Goal: Task Accomplishment & Management: Use online tool/utility

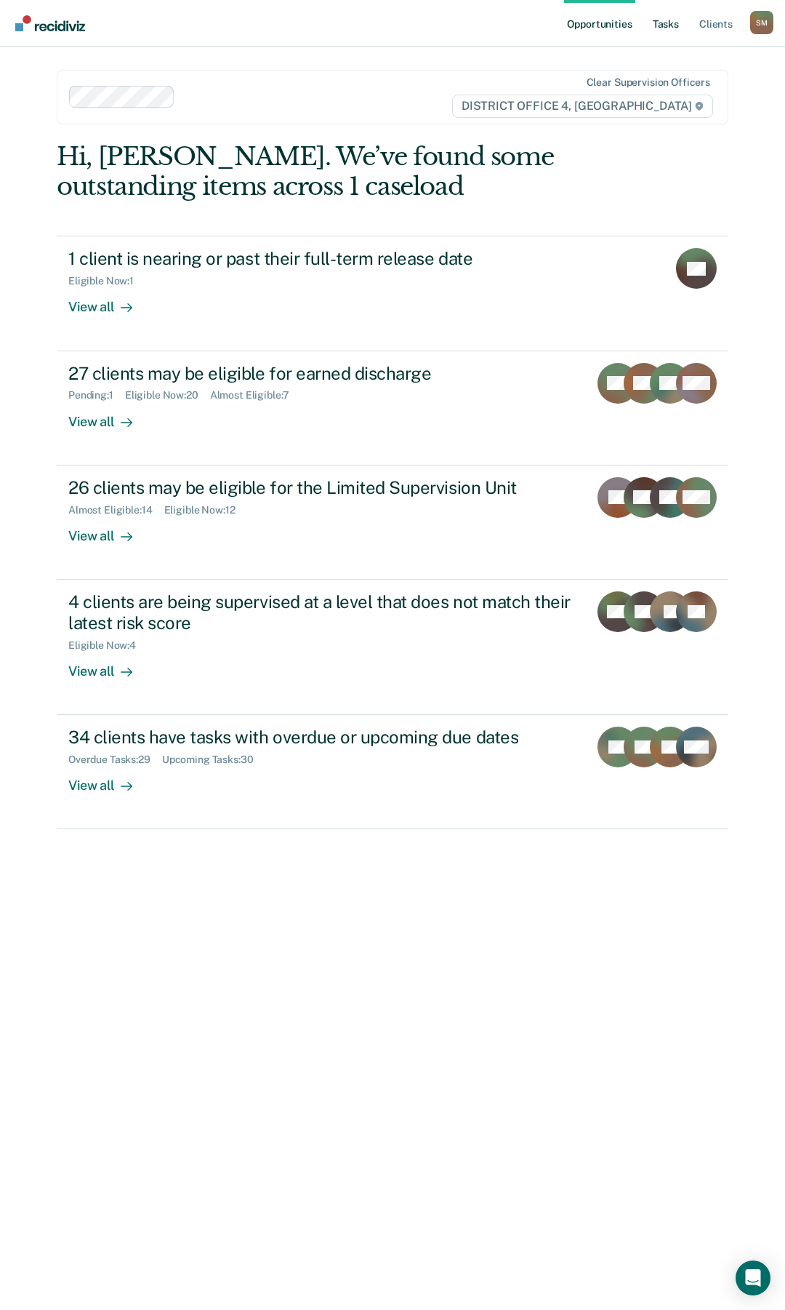
click at [667, 26] on link "Tasks" at bounding box center [666, 23] width 32 height 47
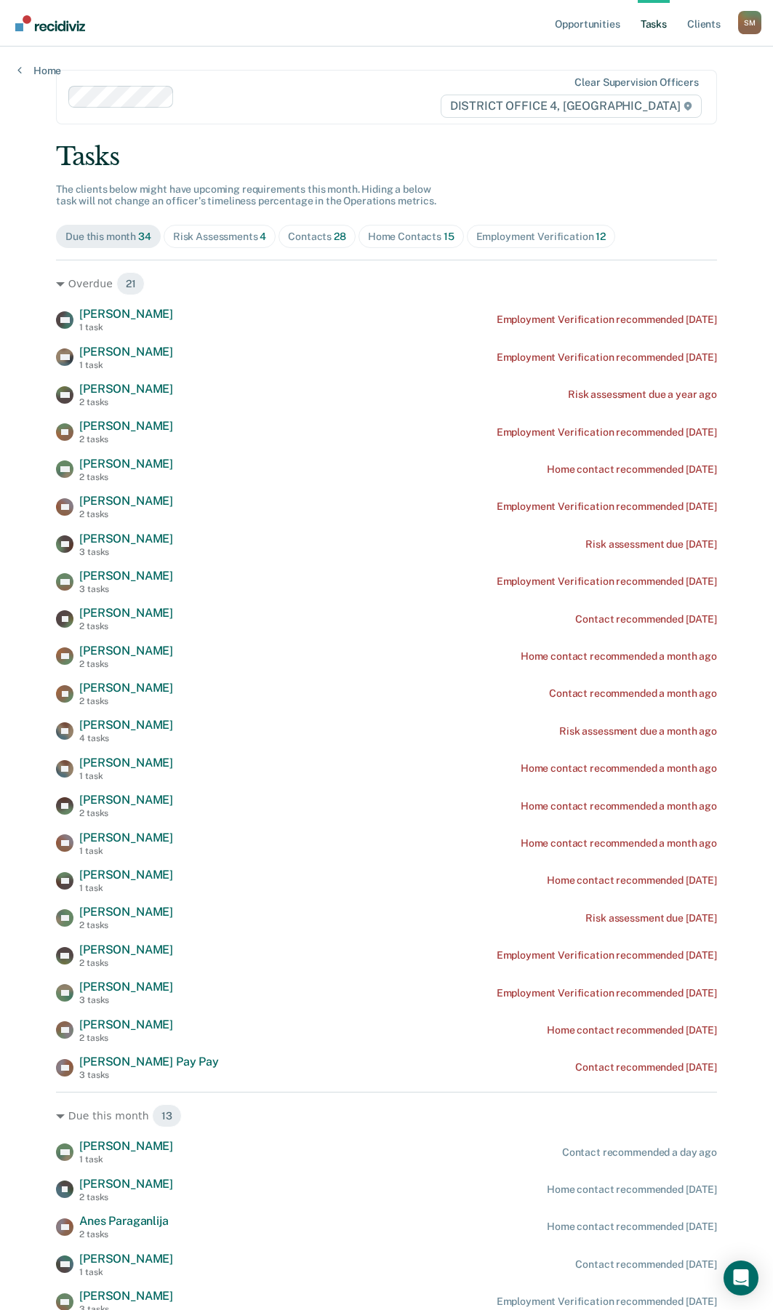
click at [313, 234] on div "Contacts 28" at bounding box center [317, 237] width 58 height 12
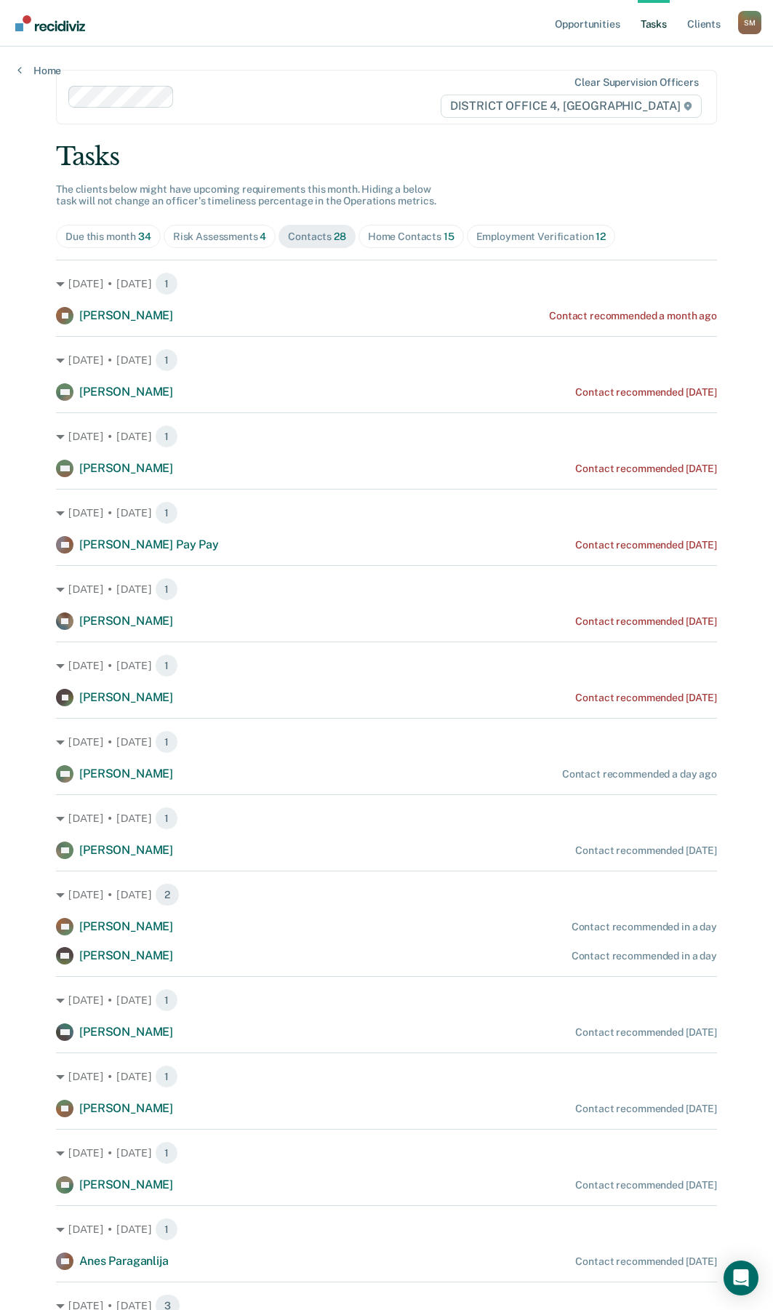
click at [388, 238] on div "Home Contacts 15" at bounding box center [411, 237] width 87 height 12
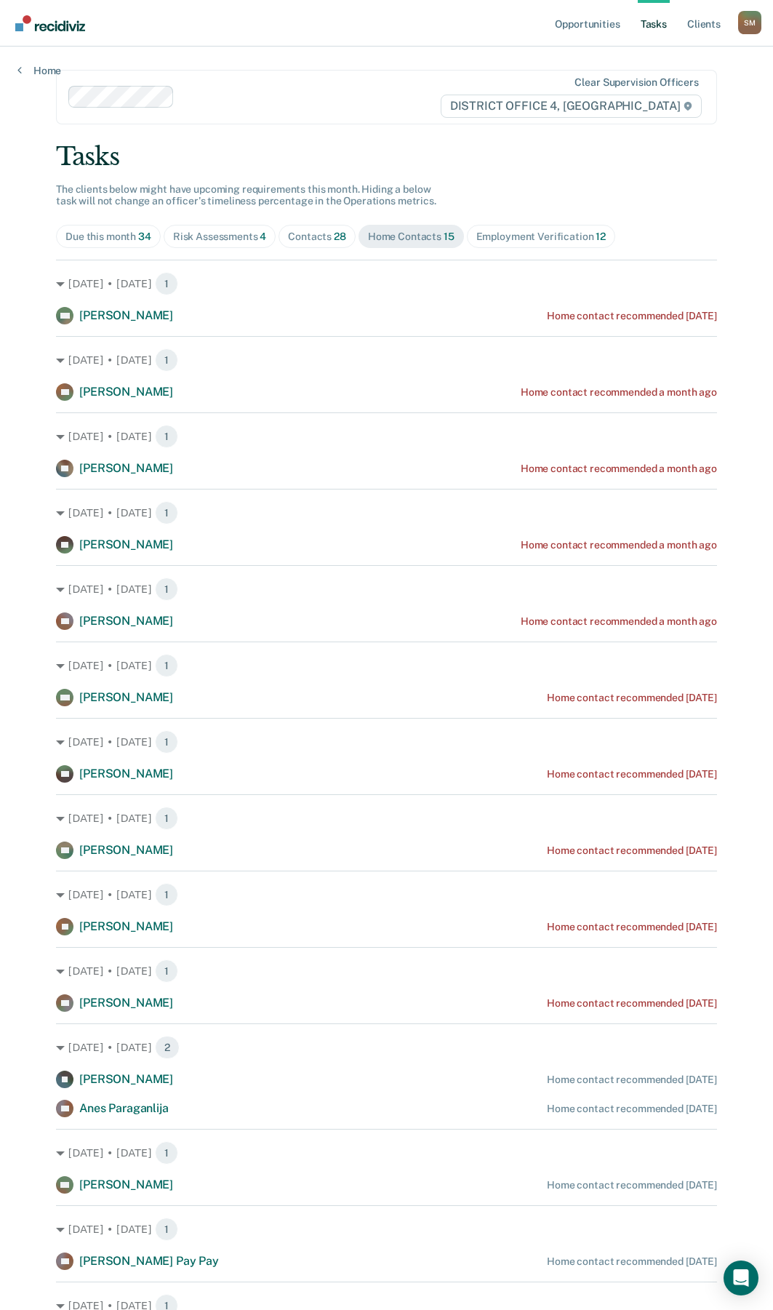
click at [334, 239] on span "28" at bounding box center [340, 237] width 12 height 12
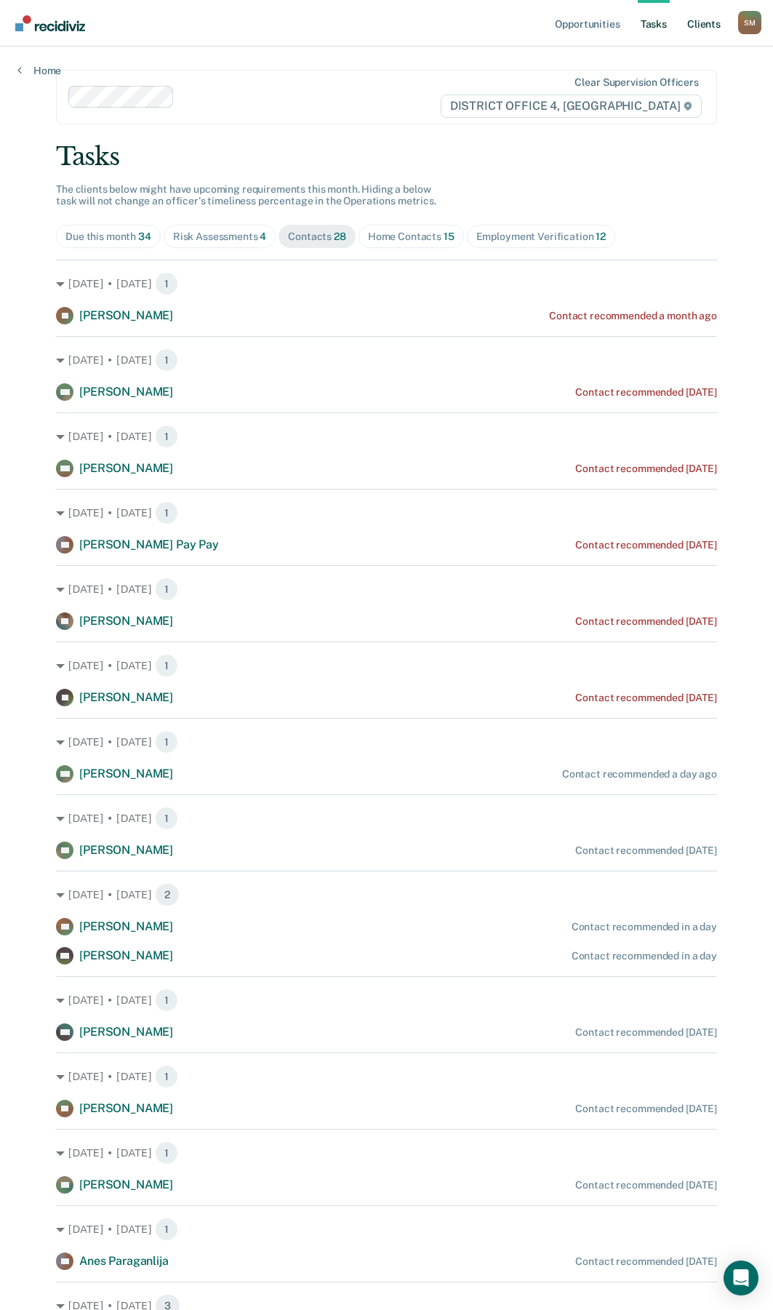
click at [713, 23] on link "Client s" at bounding box center [703, 23] width 39 height 47
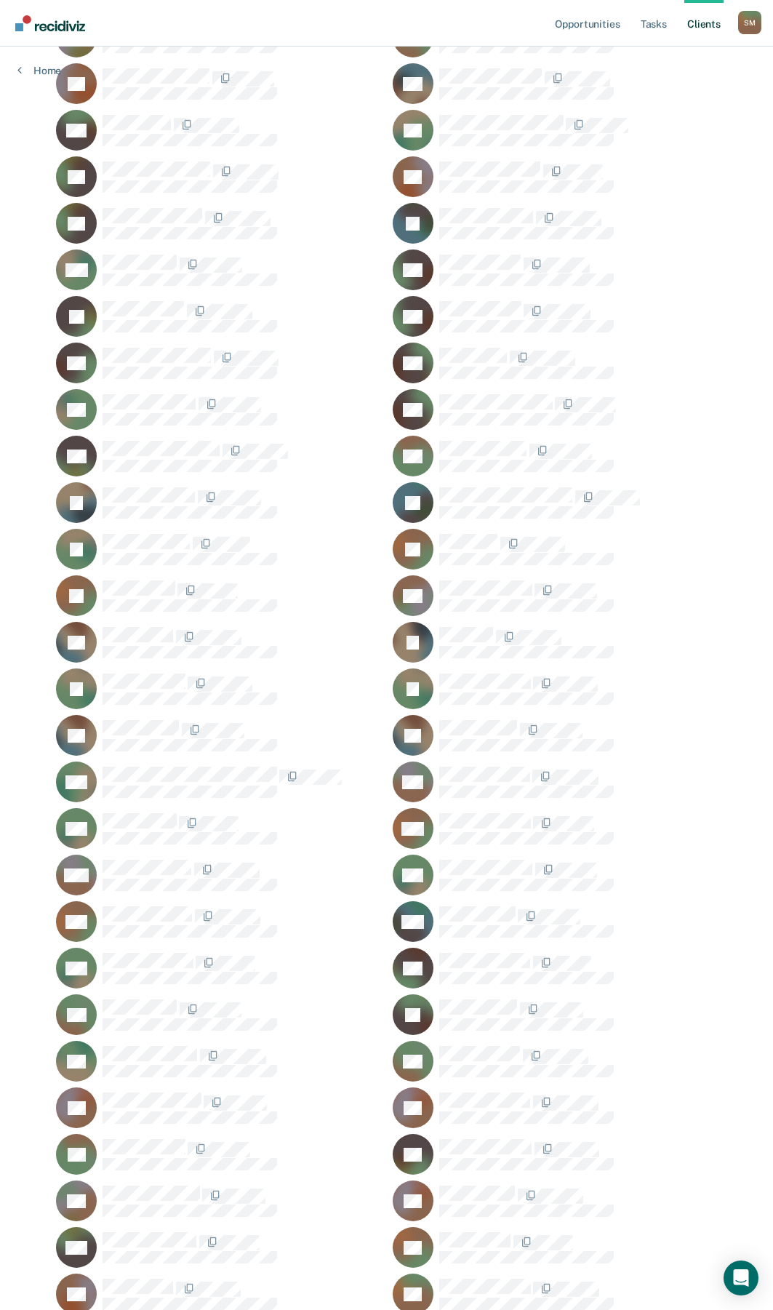
scroll to position [509, 0]
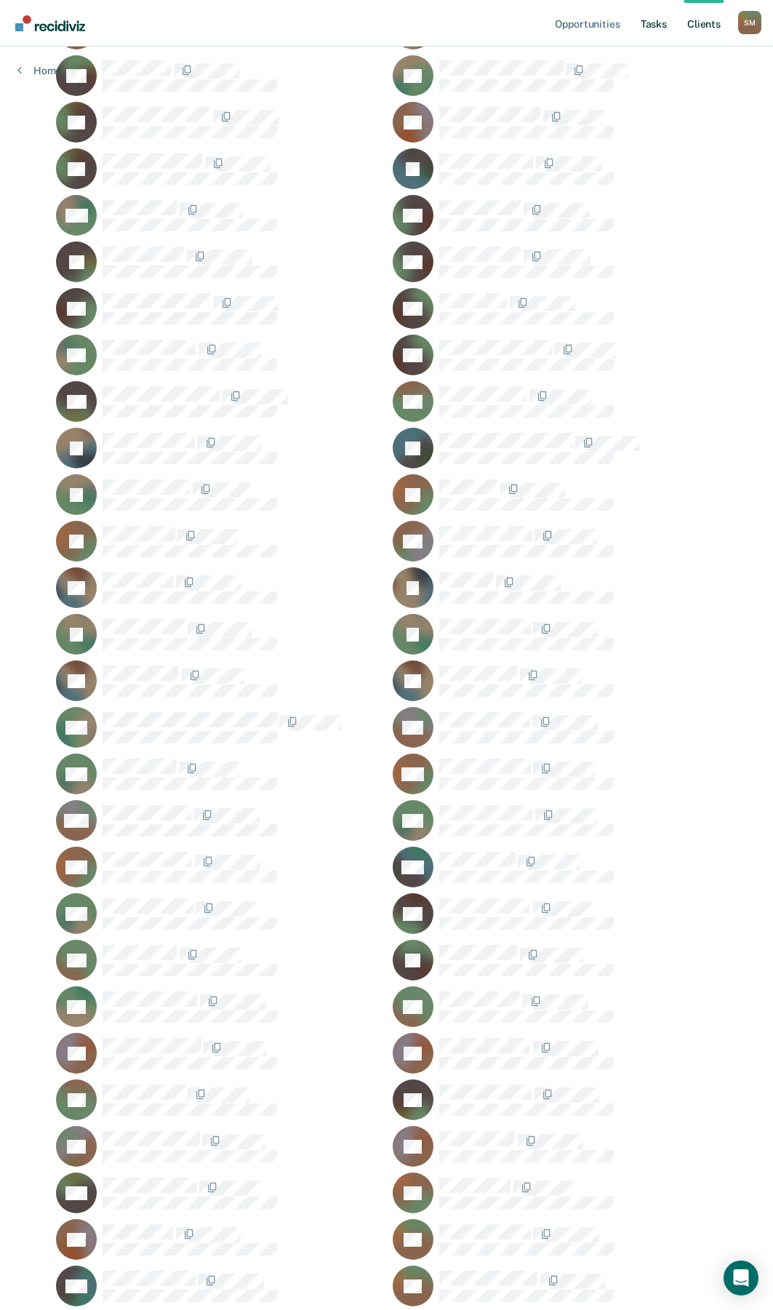
click at [657, 21] on link "Tasks" at bounding box center [654, 23] width 32 height 47
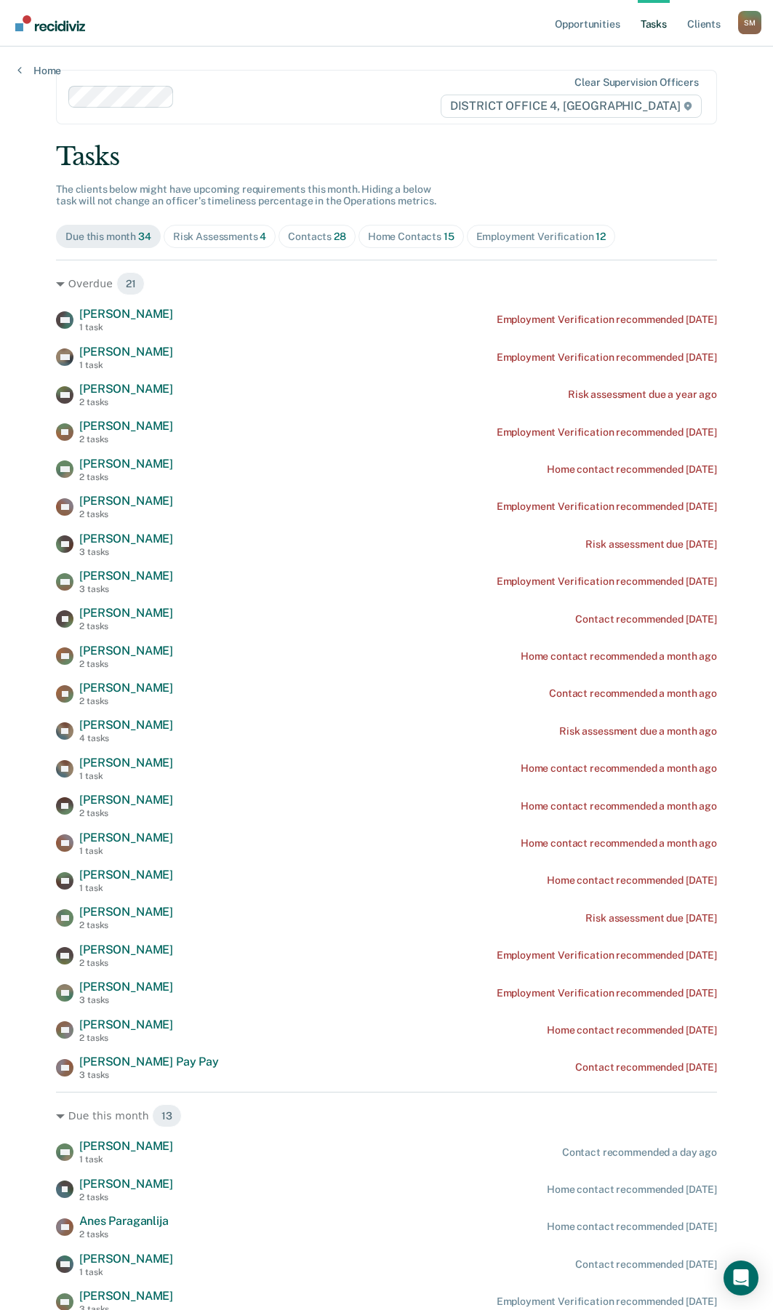
click at [297, 236] on div "Contacts 28" at bounding box center [317, 237] width 58 height 12
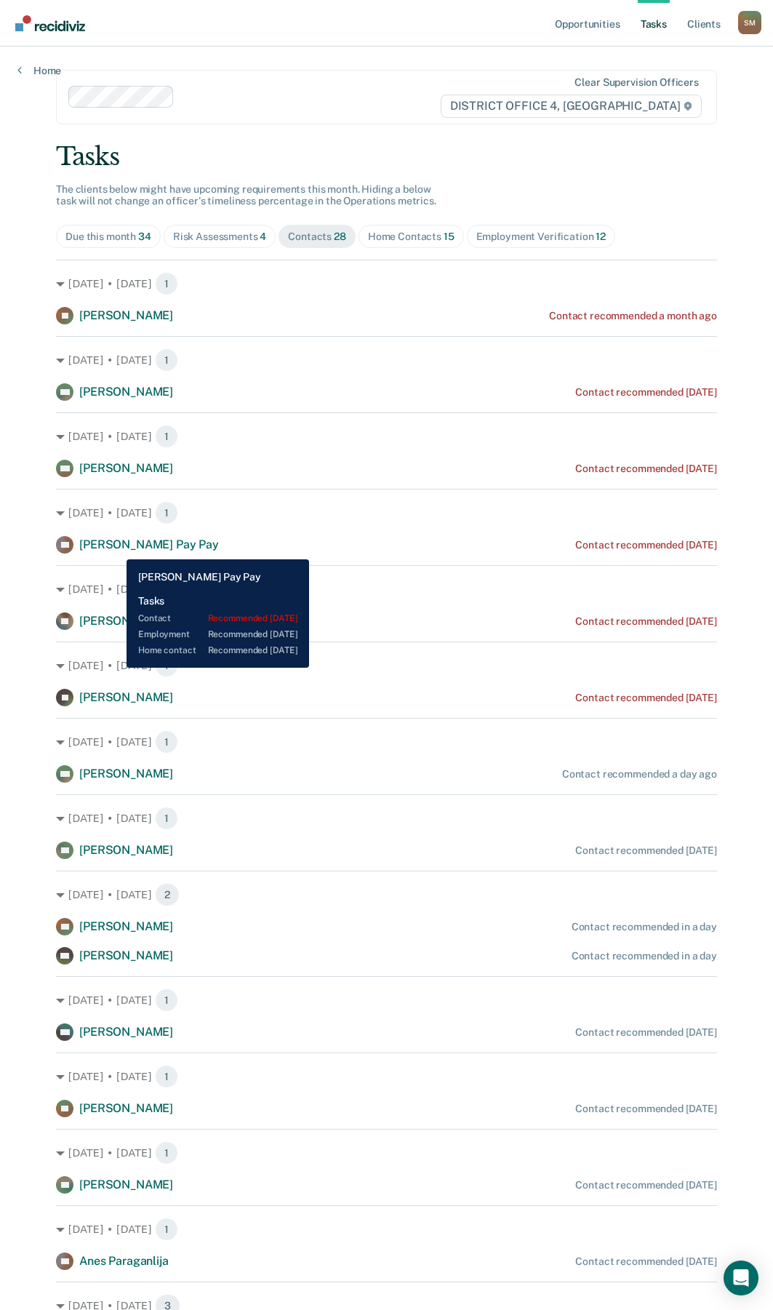
click at [116, 548] on span "[PERSON_NAME] Pay Pay" at bounding box center [149, 544] width 140 height 14
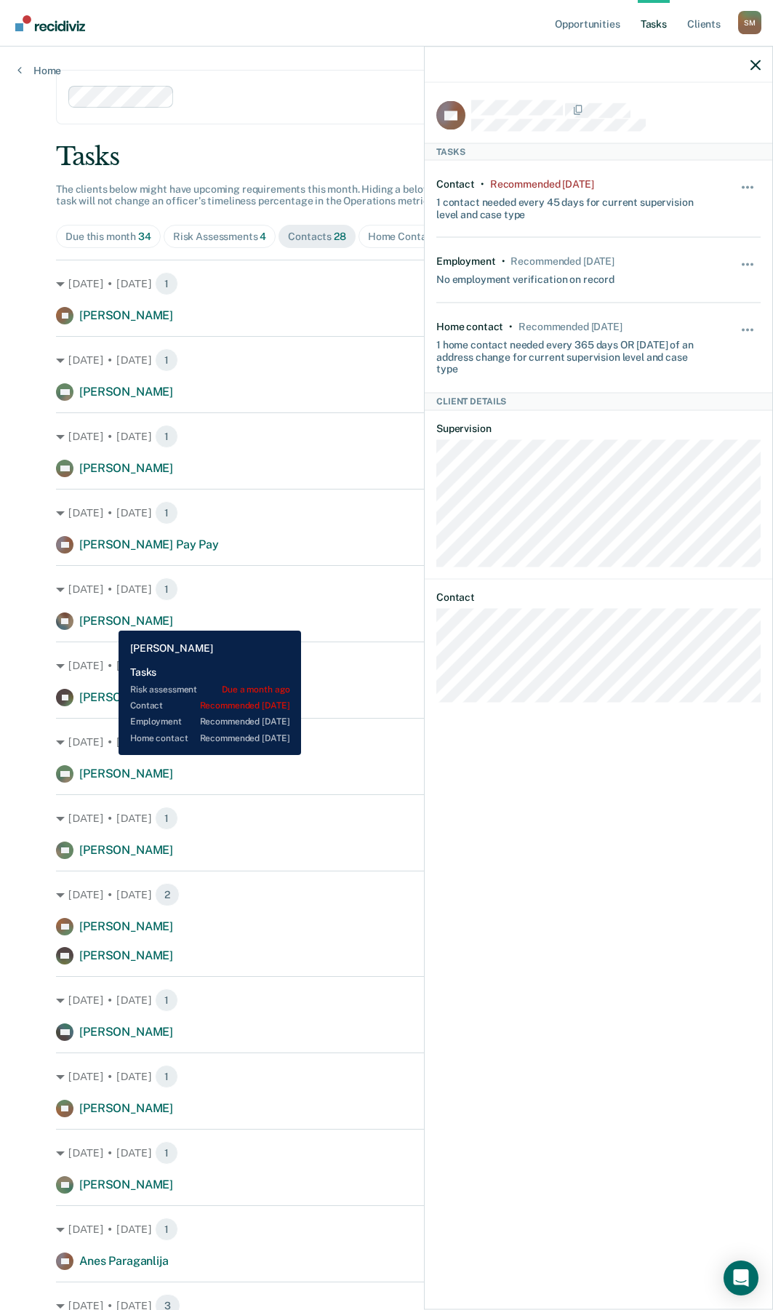
click at [108, 620] on span "[PERSON_NAME]" at bounding box center [126, 621] width 94 height 14
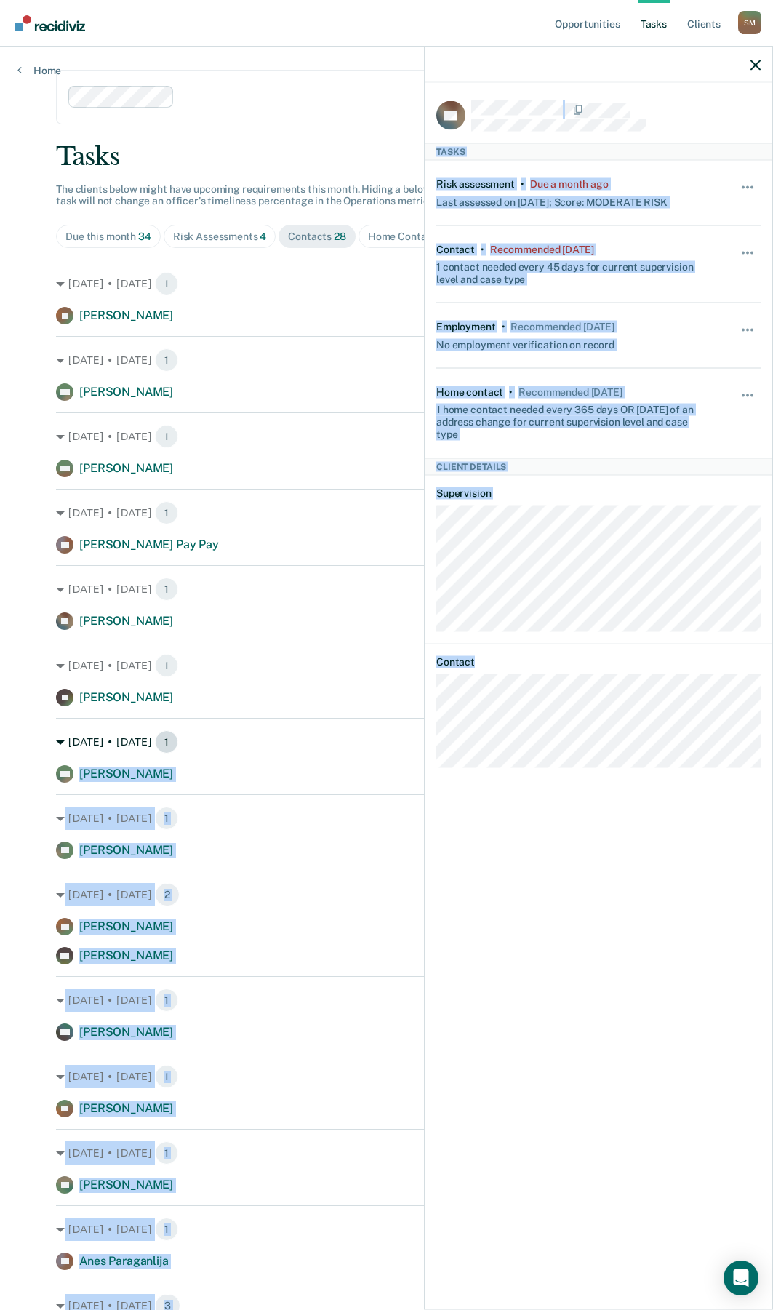
click at [399, 734] on body "Looks like you’re using Internet Explorer 11. For faster loading and a better e…" at bounding box center [386, 655] width 773 height 1310
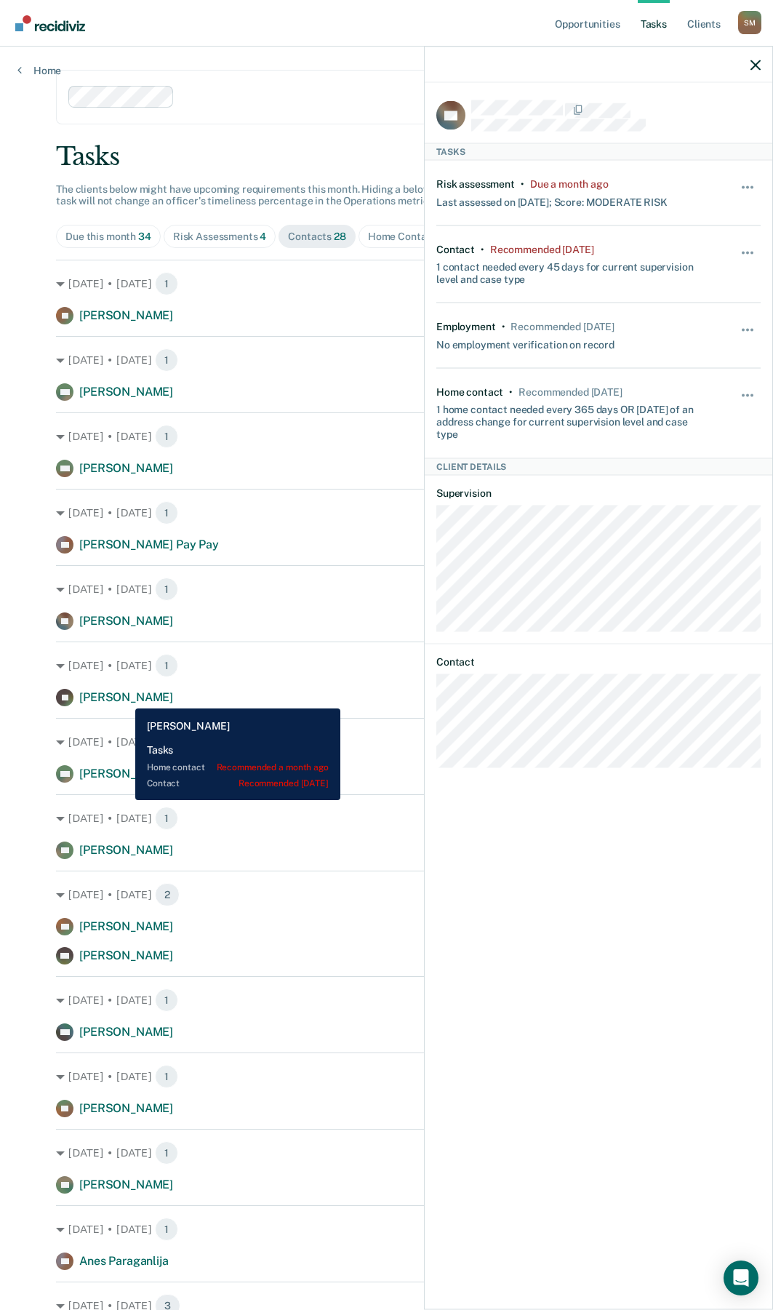
click at [124, 697] on span "[PERSON_NAME]" at bounding box center [126, 697] width 94 height 14
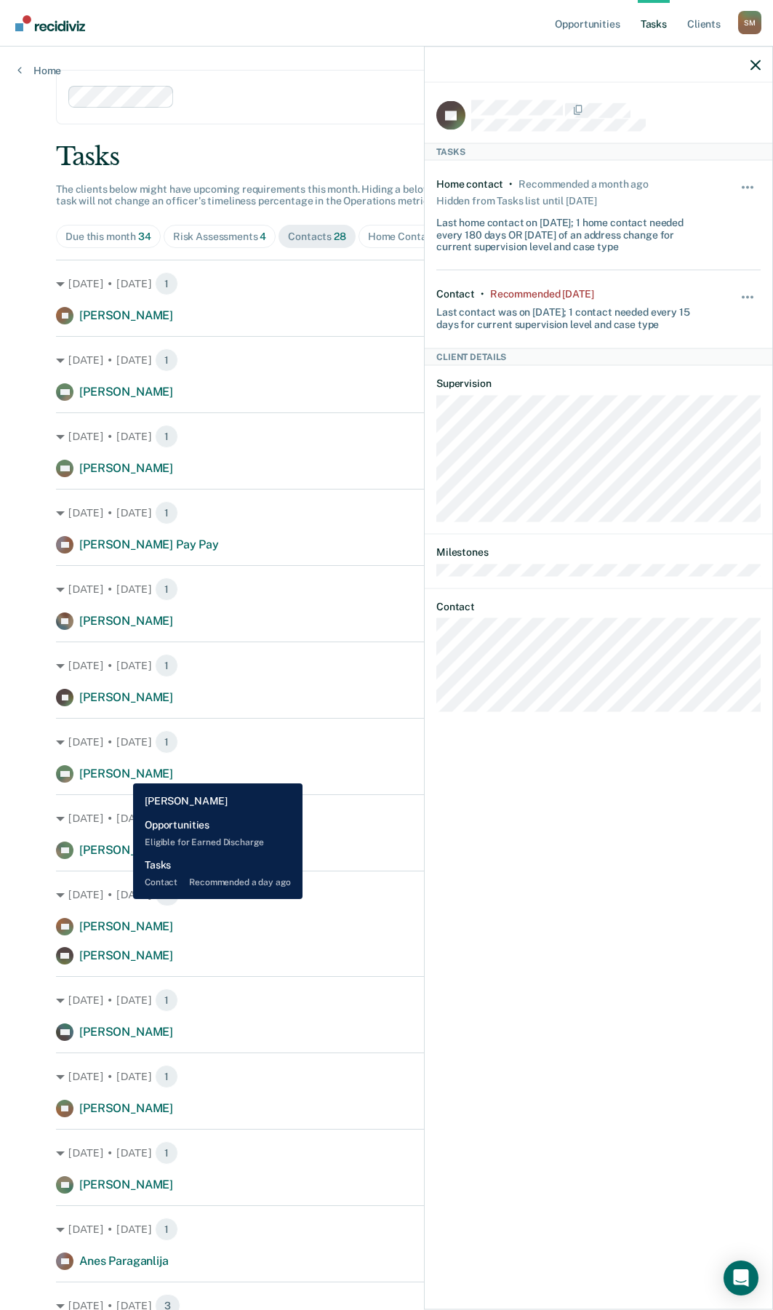
click at [122, 773] on span "[PERSON_NAME]" at bounding box center [126, 774] width 94 height 14
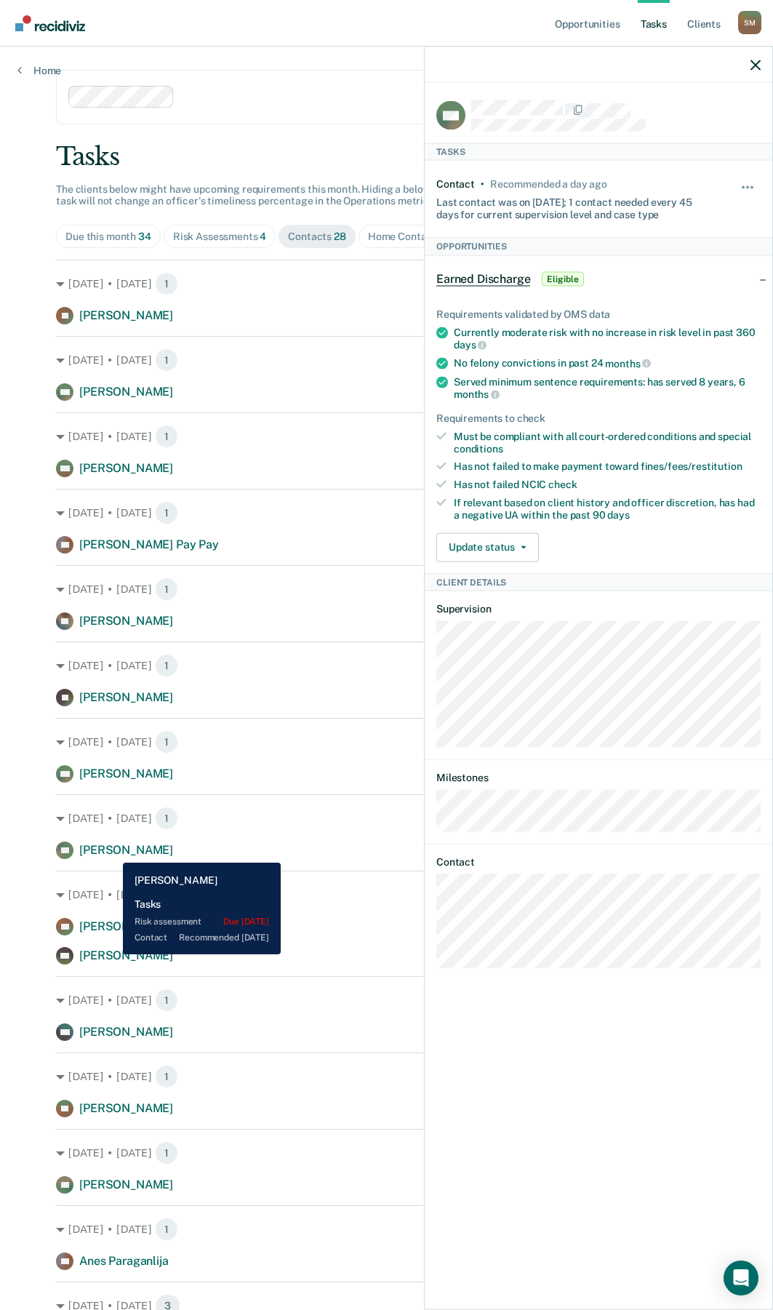
click at [112, 852] on span "[PERSON_NAME]" at bounding box center [126, 850] width 94 height 14
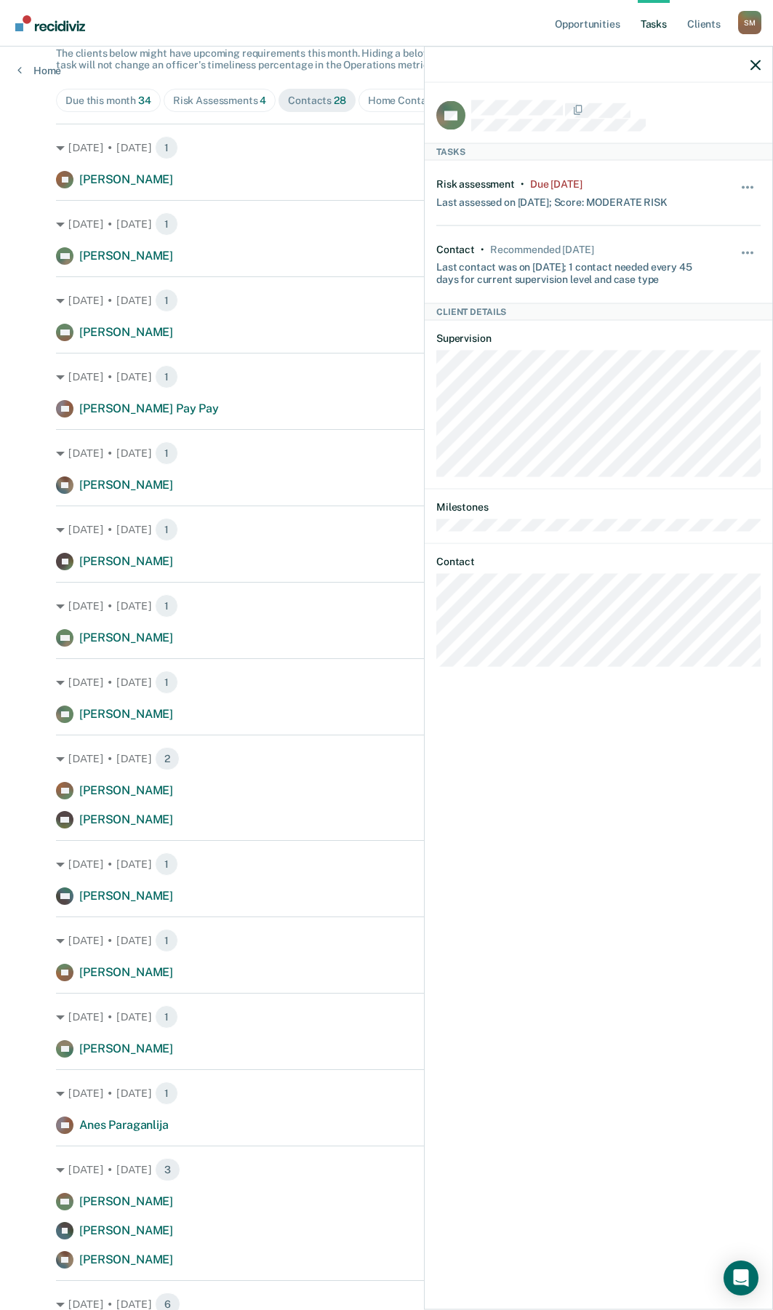
scroll to position [145, 0]
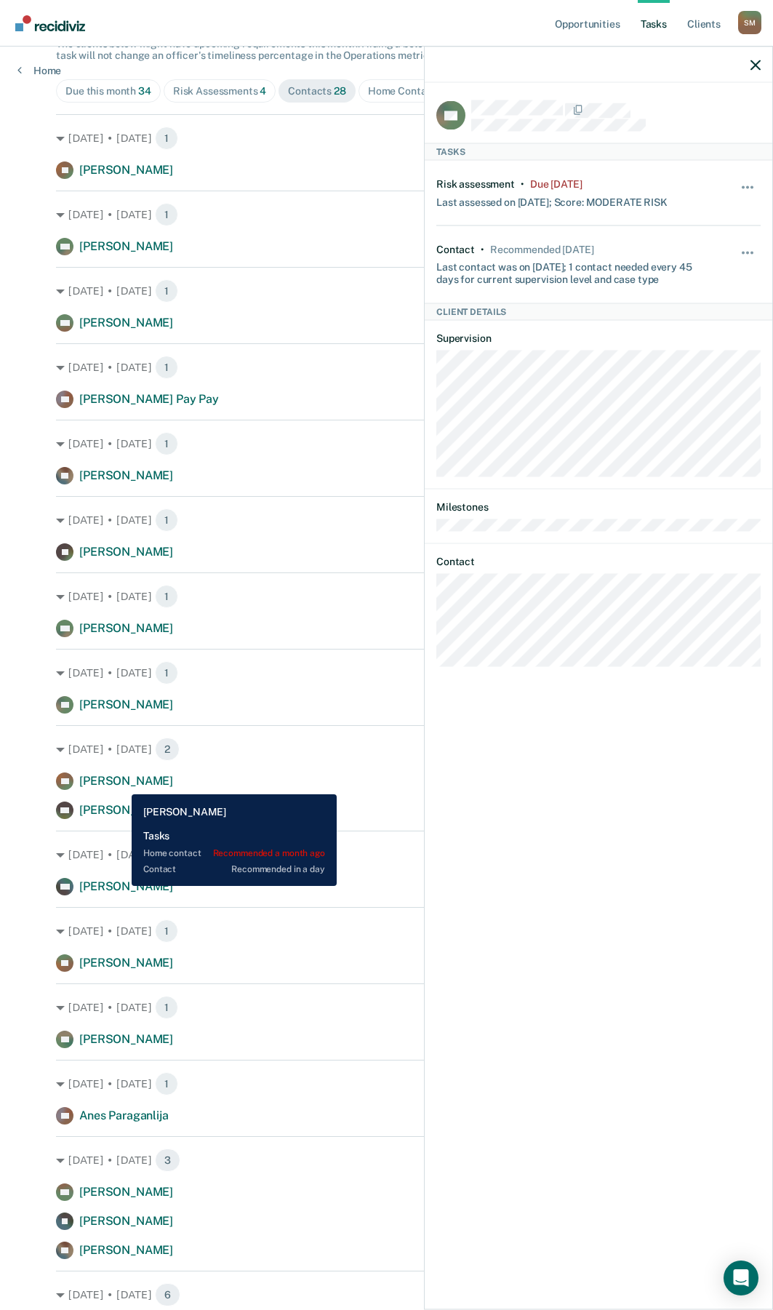
click at [121, 783] on span "[PERSON_NAME]" at bounding box center [126, 781] width 94 height 14
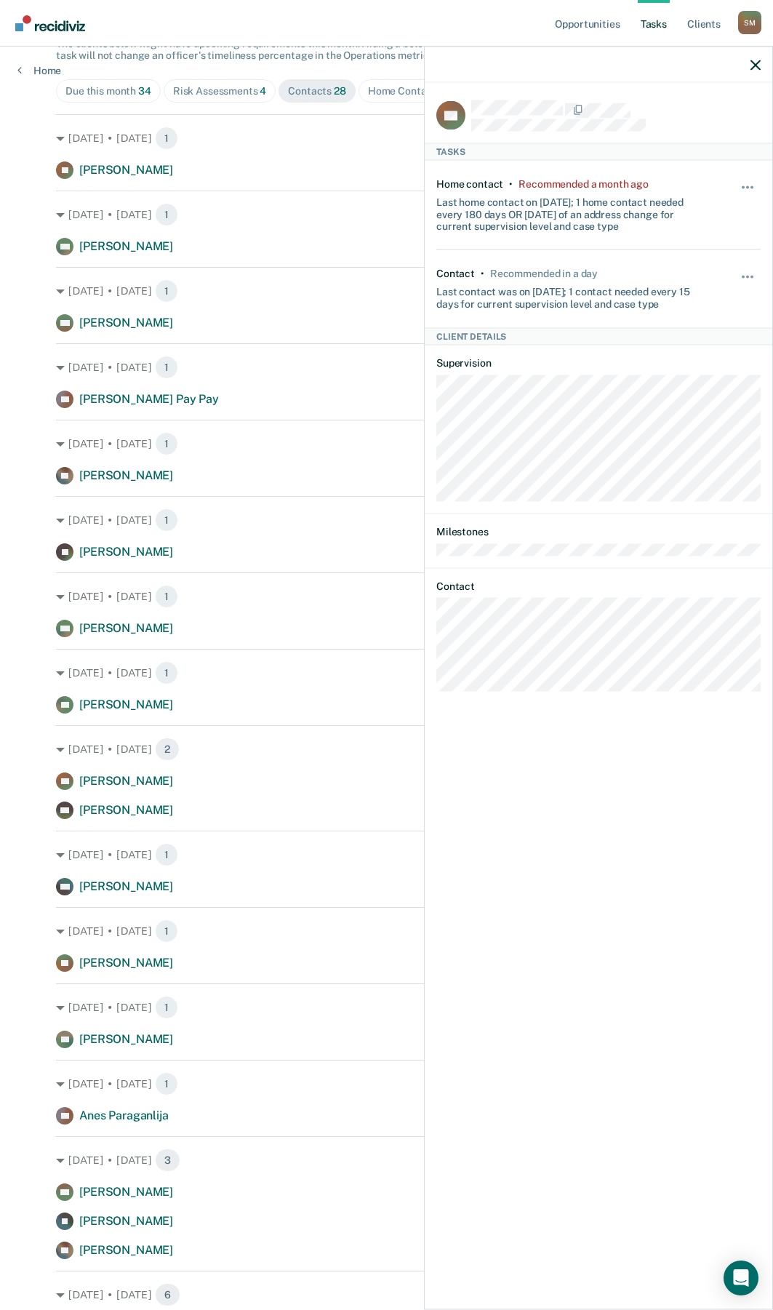
click at [765, 62] on div at bounding box center [599, 65] width 348 height 36
click at [758, 64] on icon "button" at bounding box center [756, 65] width 10 height 10
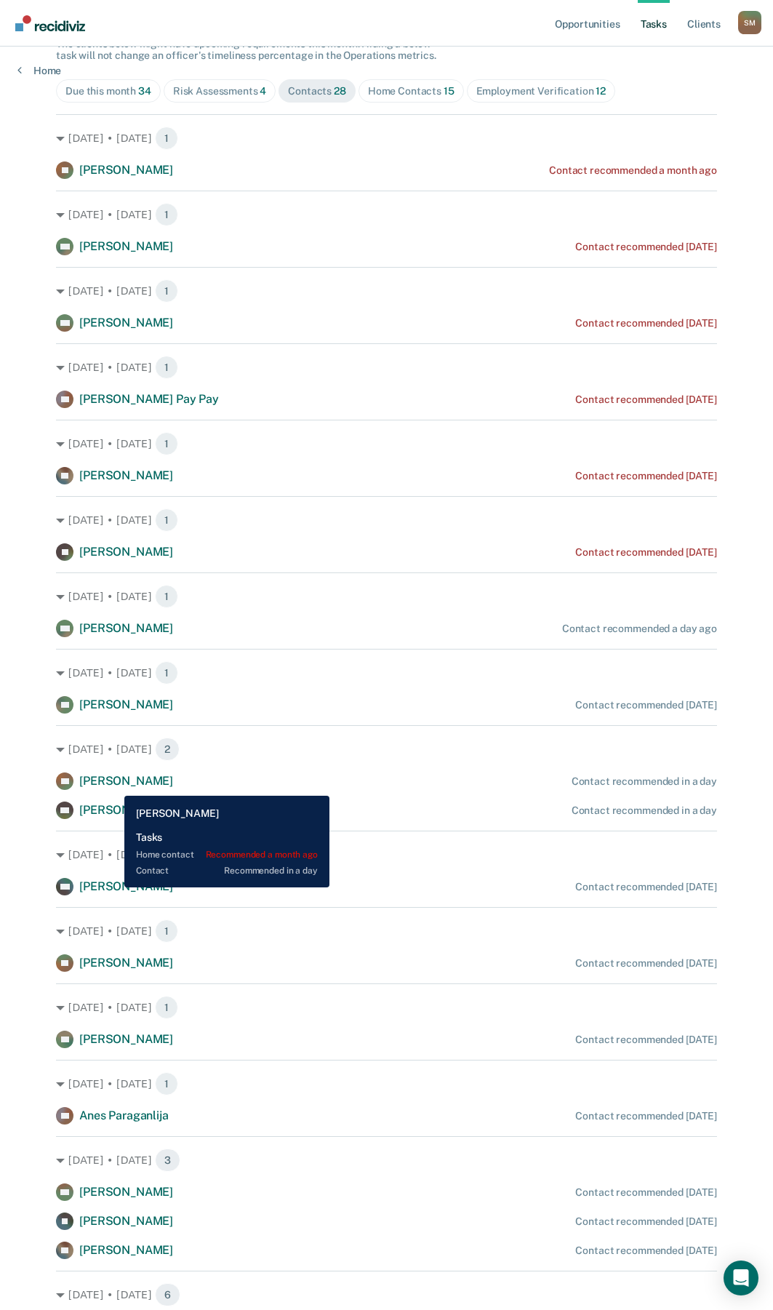
click at [113, 785] on span "[PERSON_NAME]" at bounding box center [126, 781] width 94 height 14
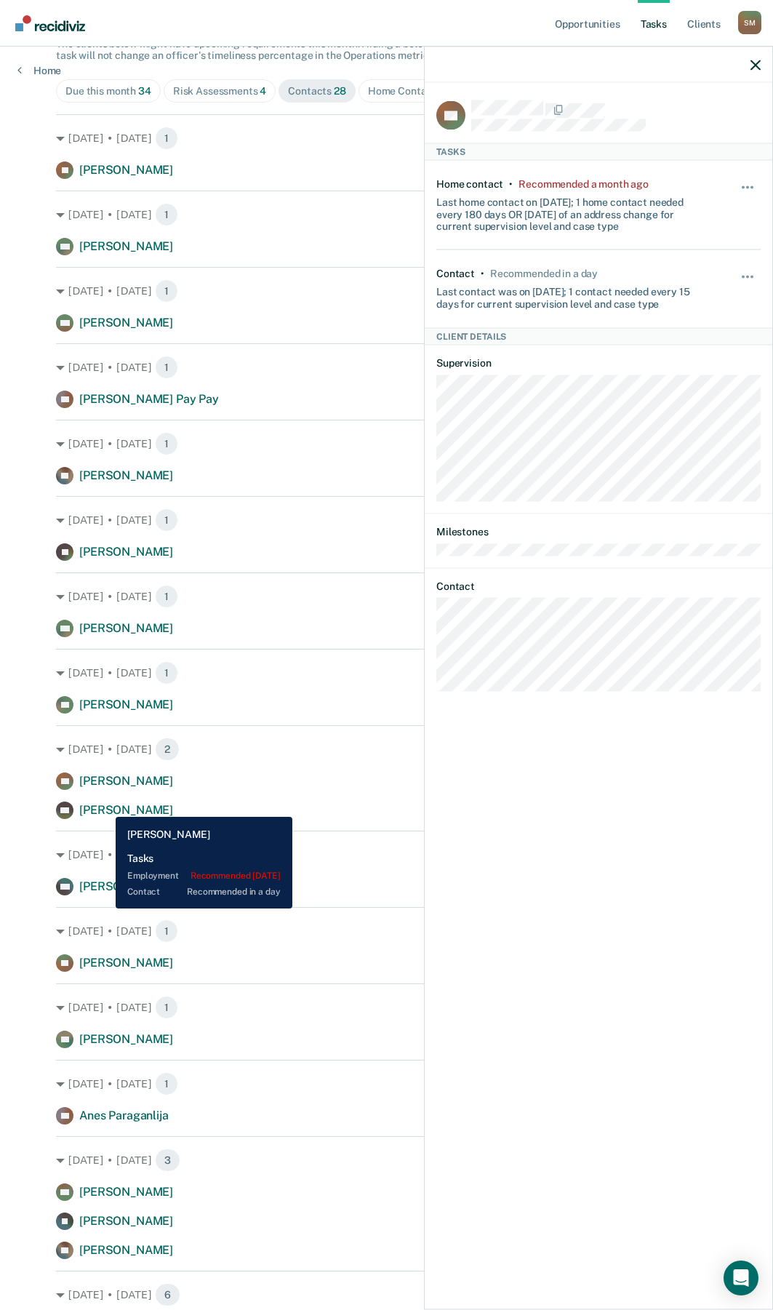
click at [105, 807] on span "[PERSON_NAME]" at bounding box center [126, 810] width 94 height 14
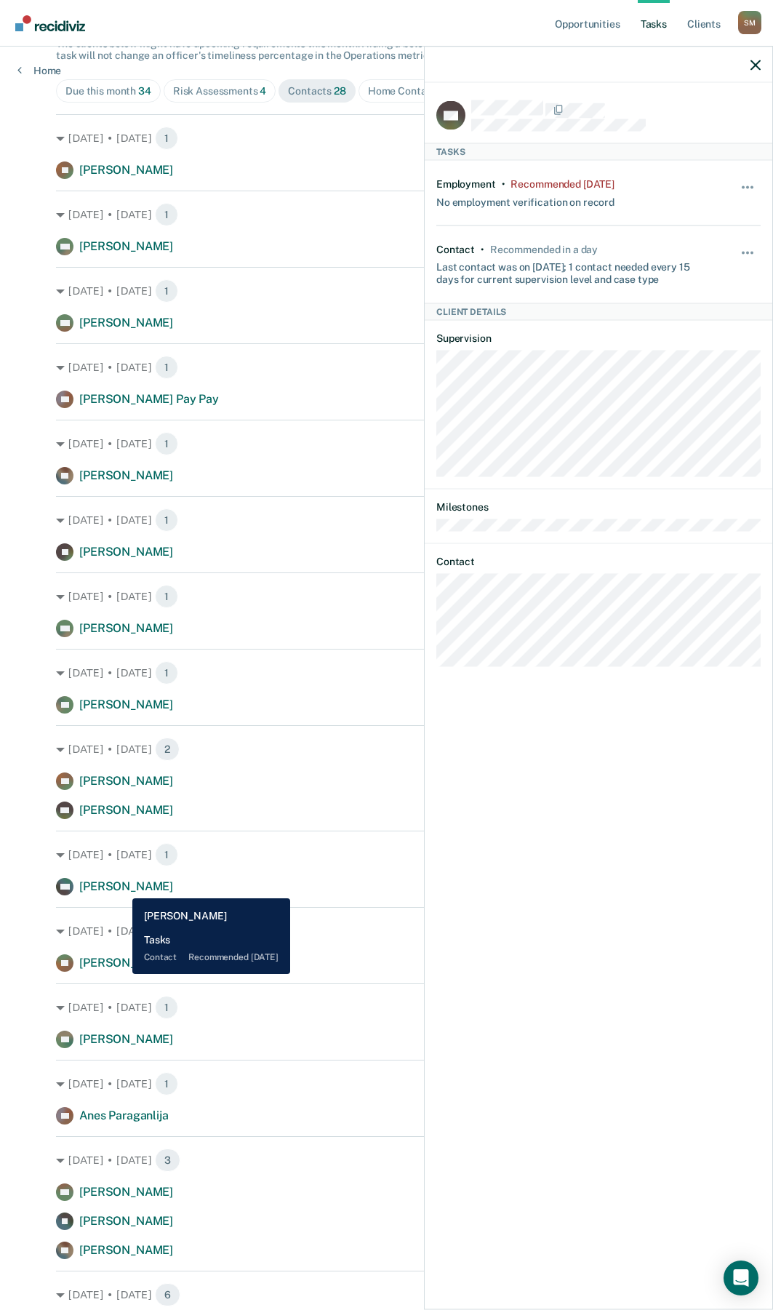
click at [121, 887] on span "[PERSON_NAME]" at bounding box center [126, 886] width 94 height 14
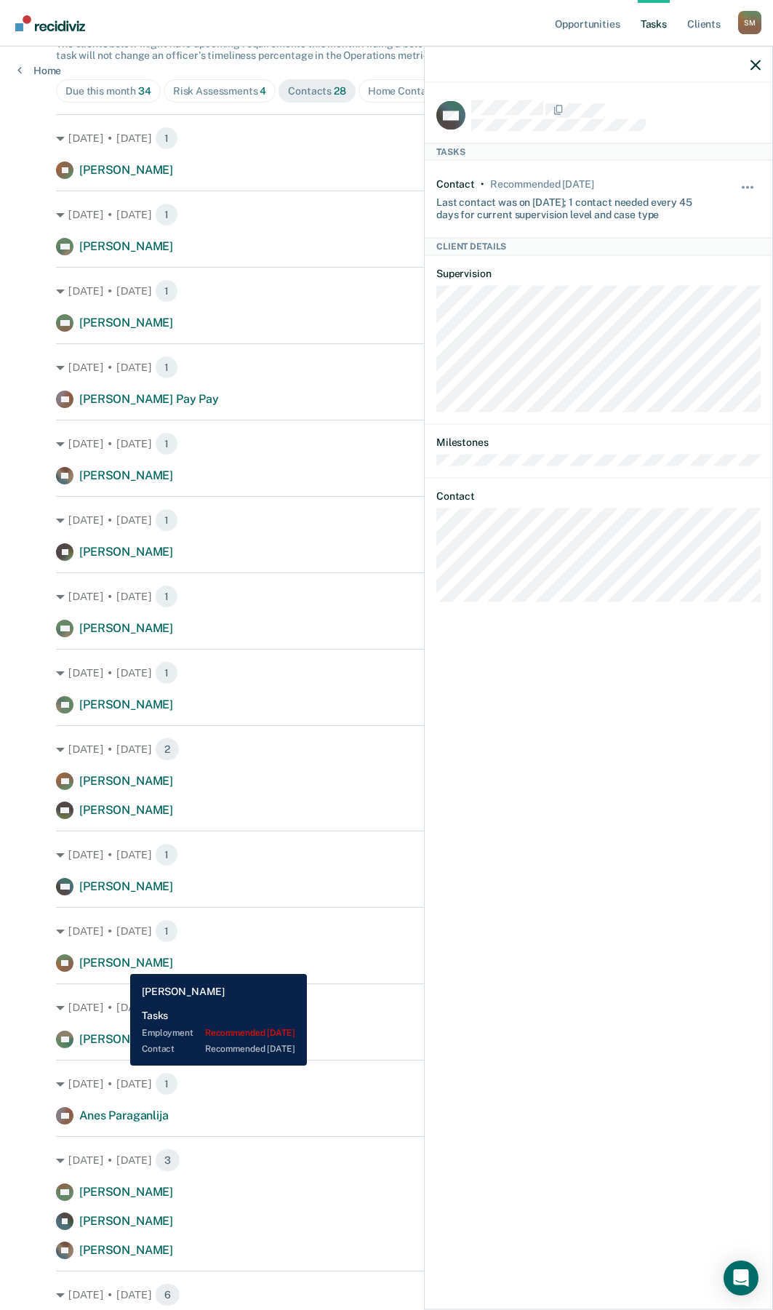
click at [119, 963] on span "[PERSON_NAME]" at bounding box center [126, 963] width 94 height 14
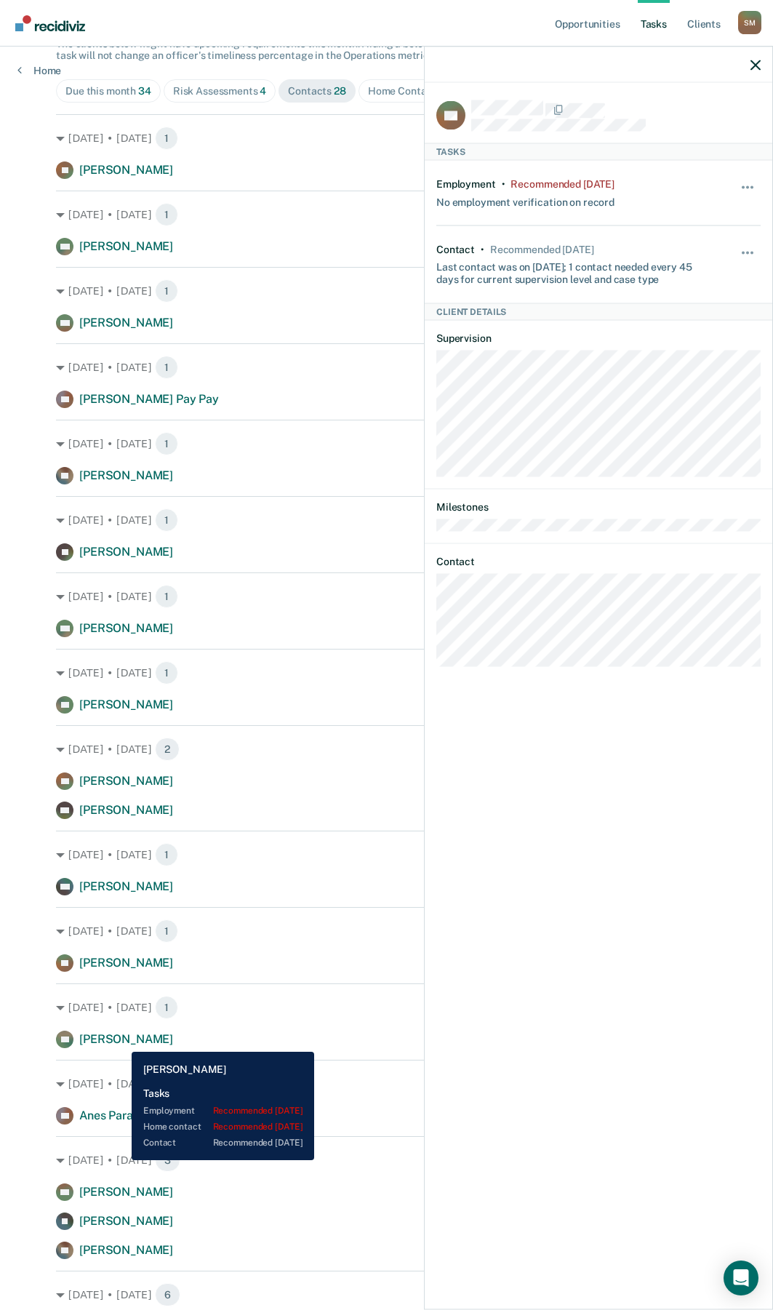
click at [121, 1041] on span "[PERSON_NAME]" at bounding box center [126, 1039] width 94 height 14
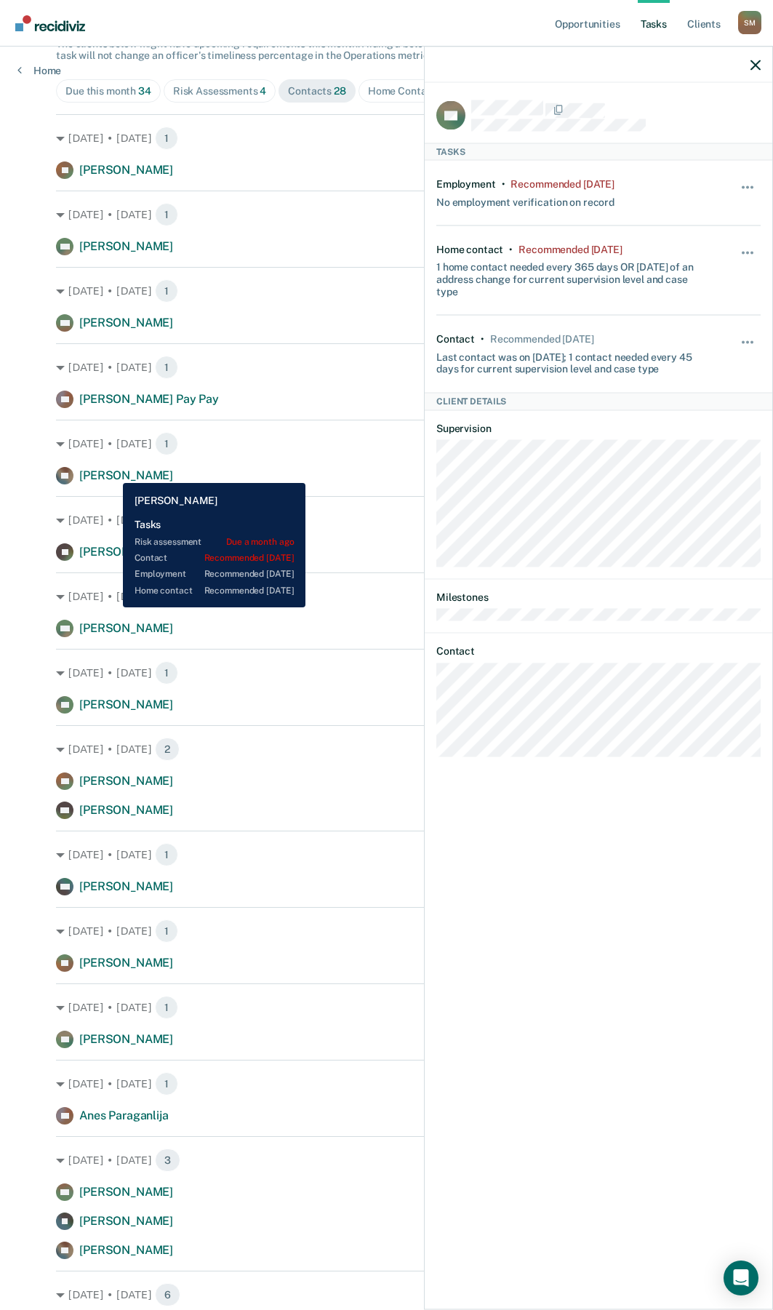
click at [112, 472] on span "[PERSON_NAME]" at bounding box center [126, 475] width 94 height 14
